Goal: Check status: Check status

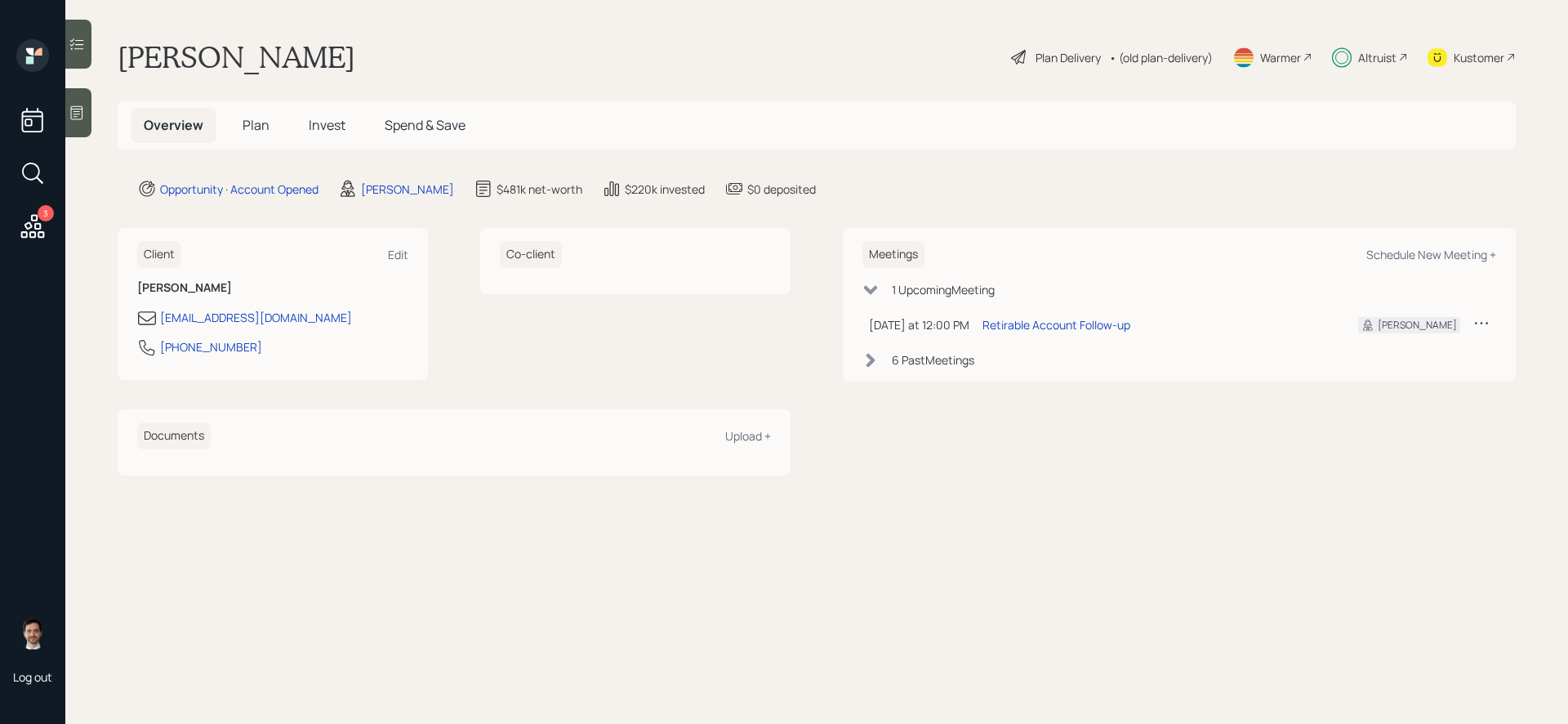
click at [78, 57] on div at bounding box center [78, 43] width 26 height 49
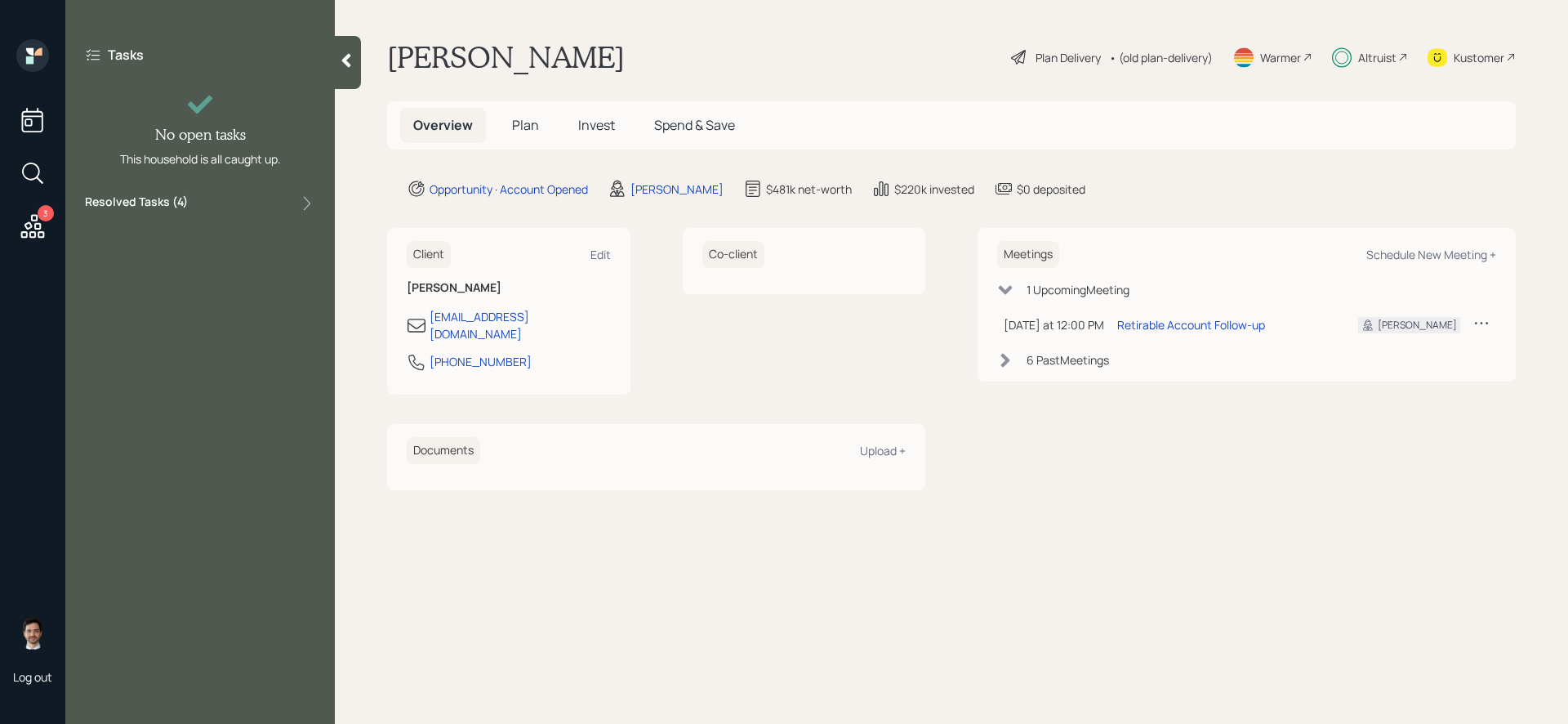
click at [344, 61] on icon at bounding box center [346, 61] width 9 height 14
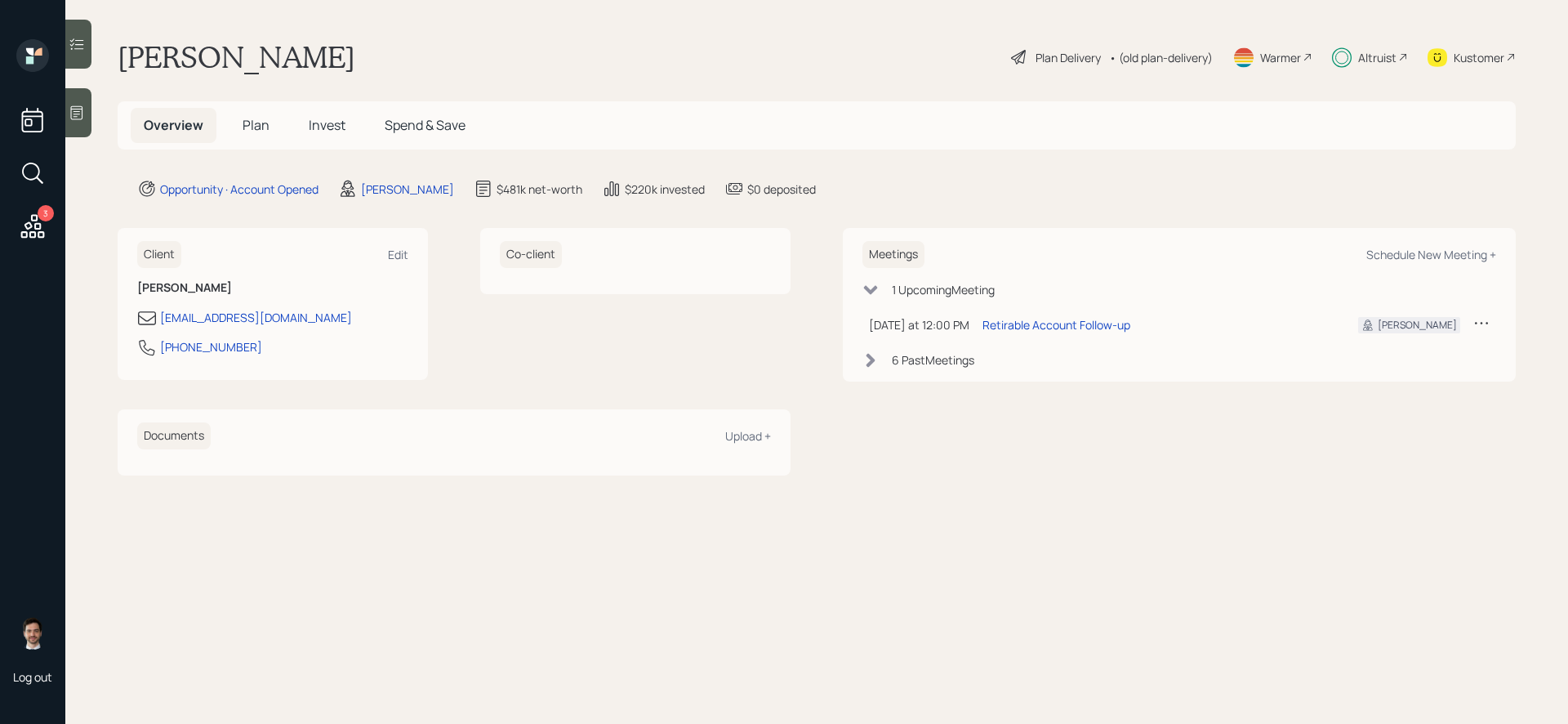
click at [75, 66] on div at bounding box center [78, 43] width 26 height 49
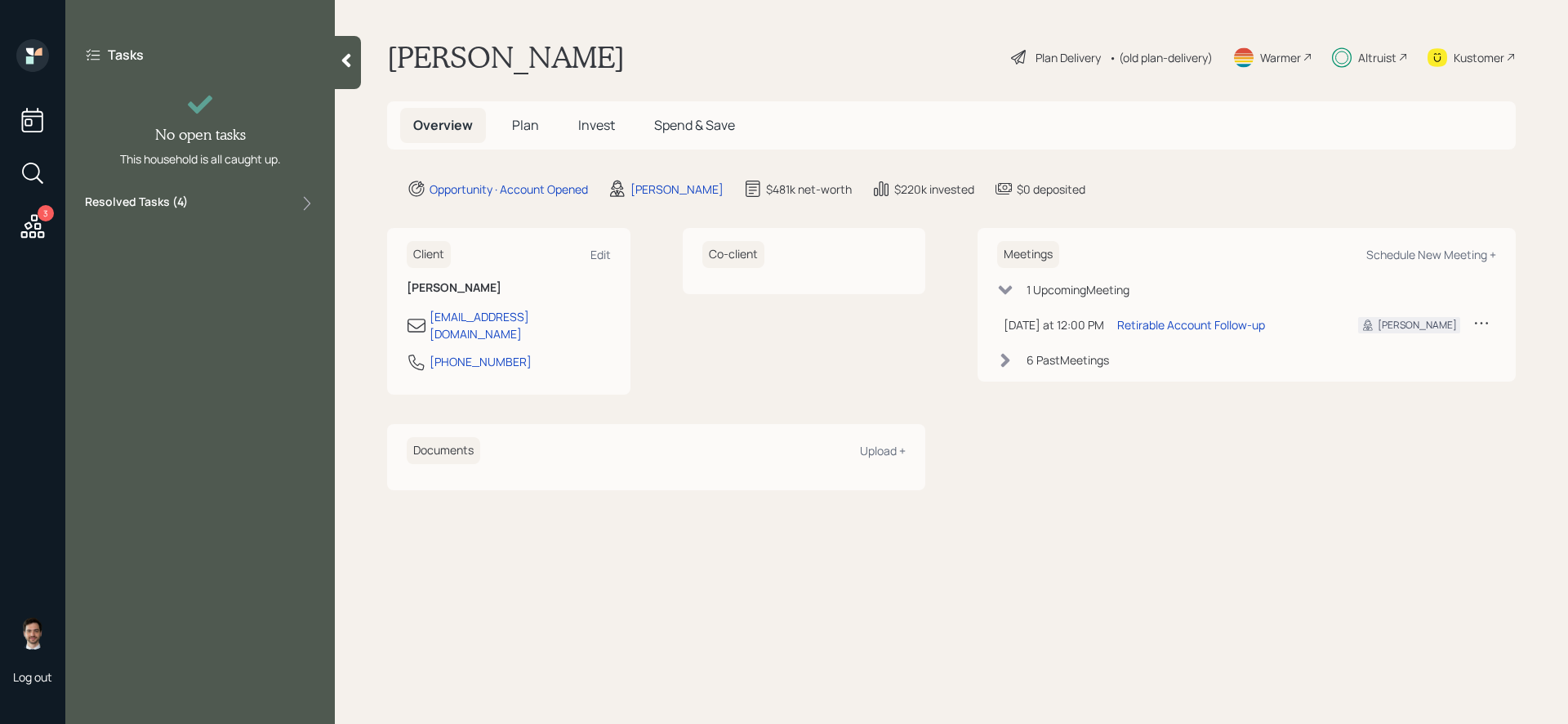
click at [347, 70] on div at bounding box center [348, 62] width 26 height 53
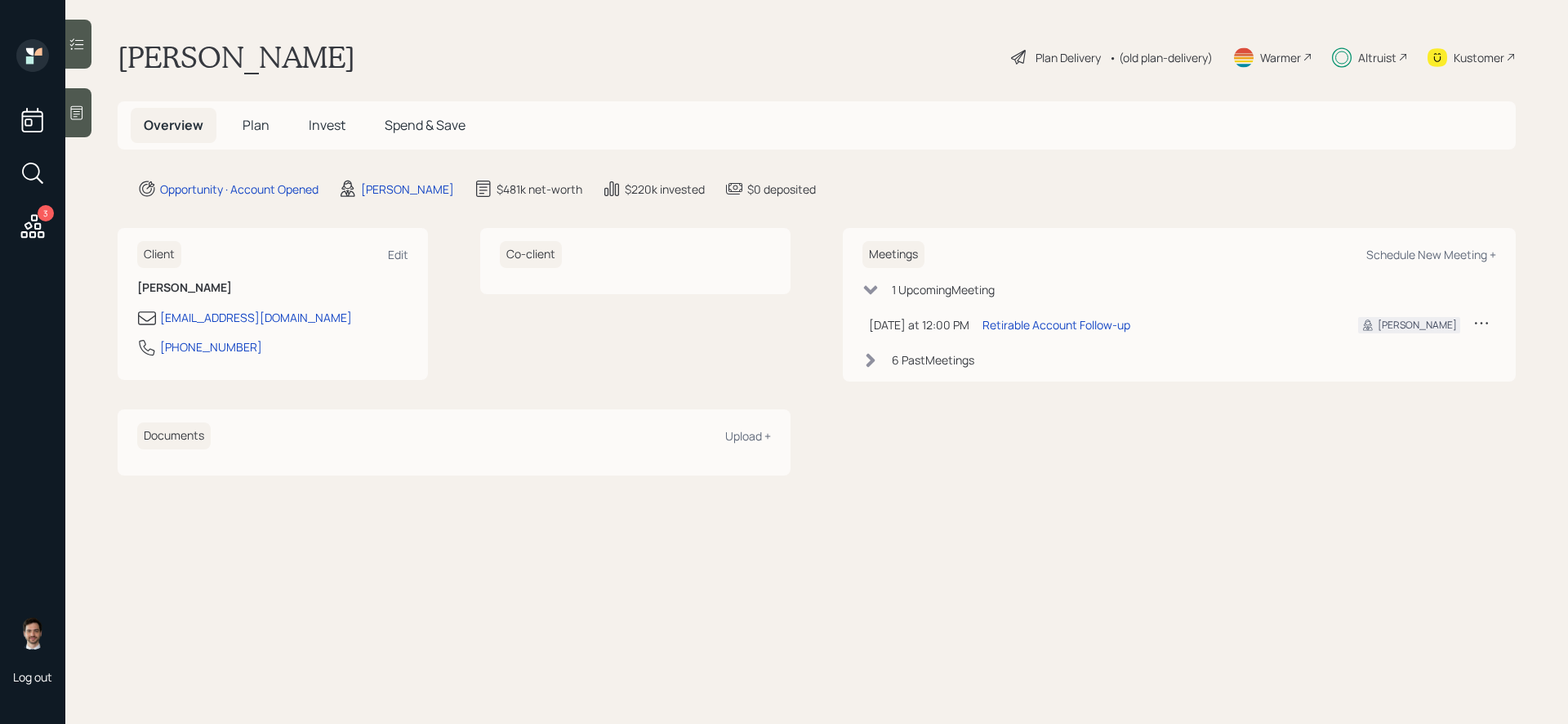
click at [335, 119] on span "Invest" at bounding box center [327, 125] width 37 height 18
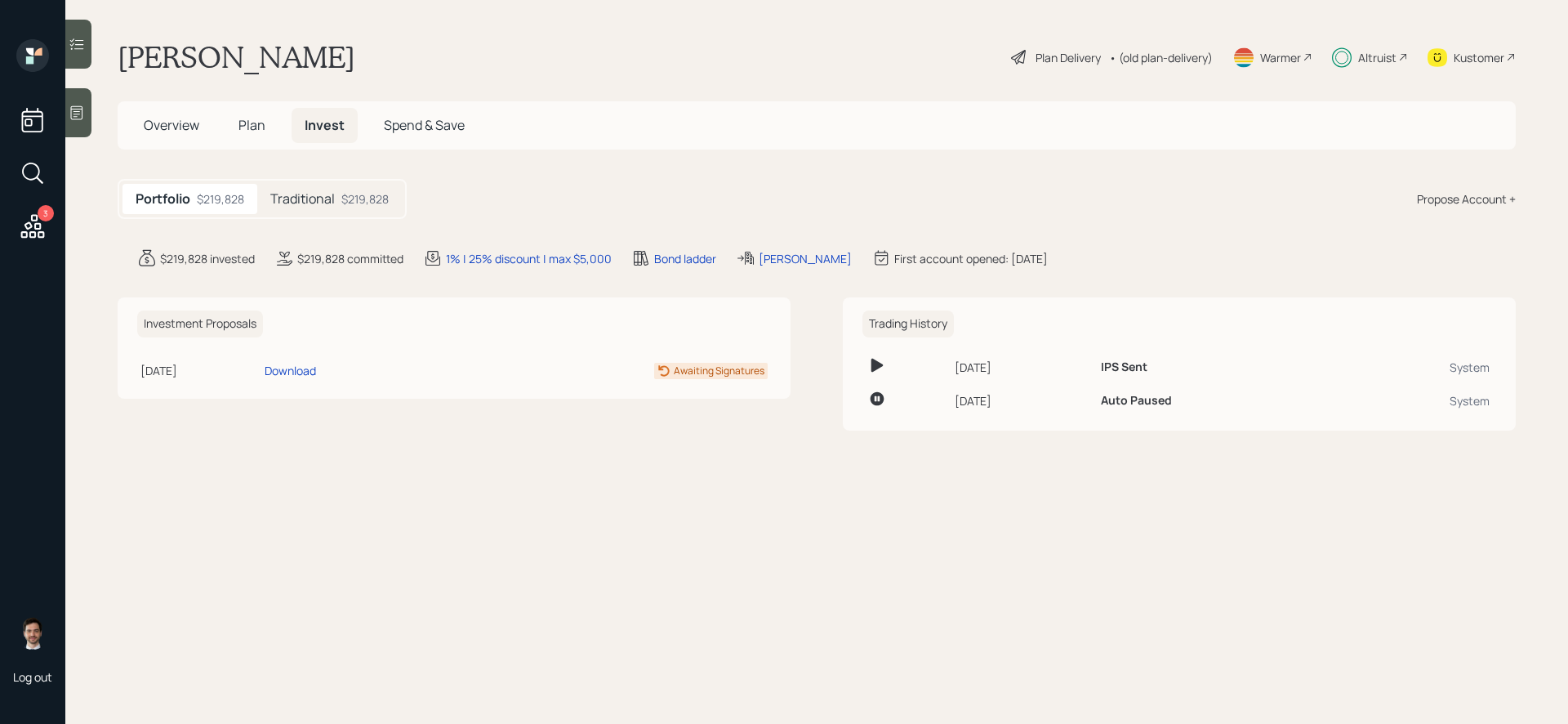
click at [321, 189] on div "Traditional $219,828" at bounding box center [330, 199] width 145 height 30
